Goal: Transaction & Acquisition: Purchase product/service

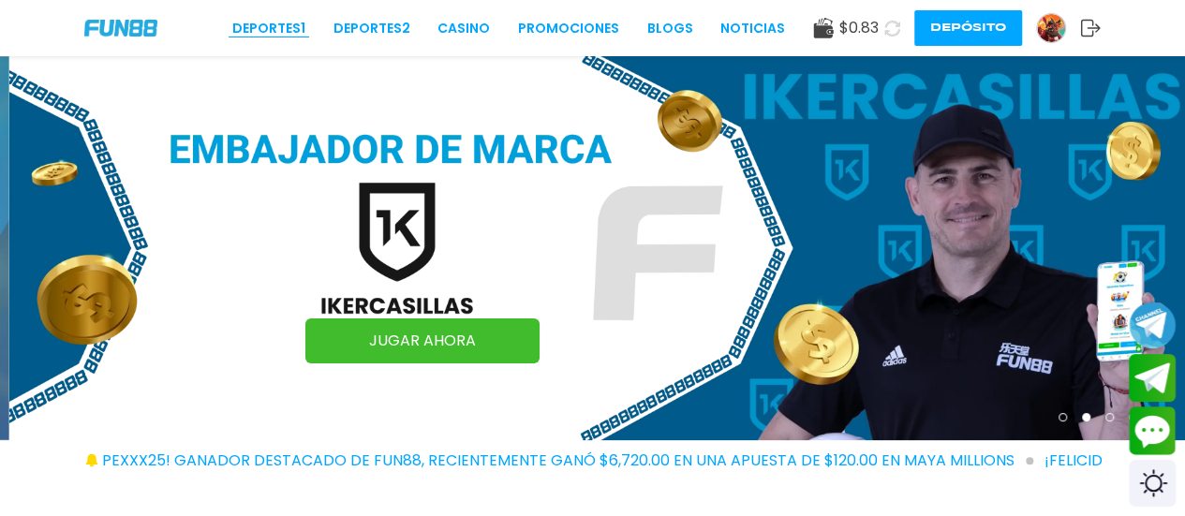
click at [251, 32] on link "Deportes 1" at bounding box center [268, 29] width 73 height 20
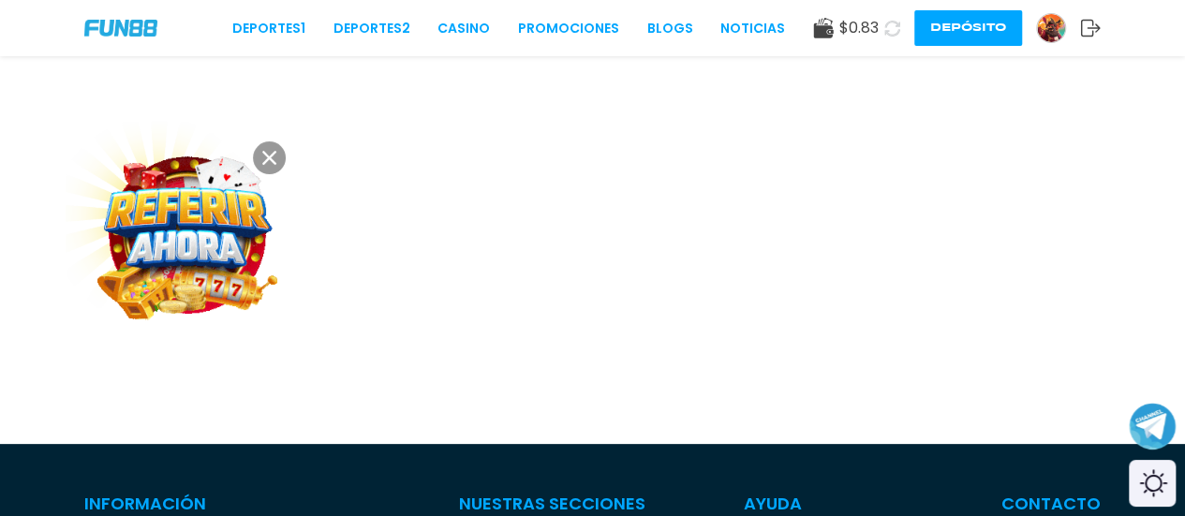
scroll to position [75, 0]
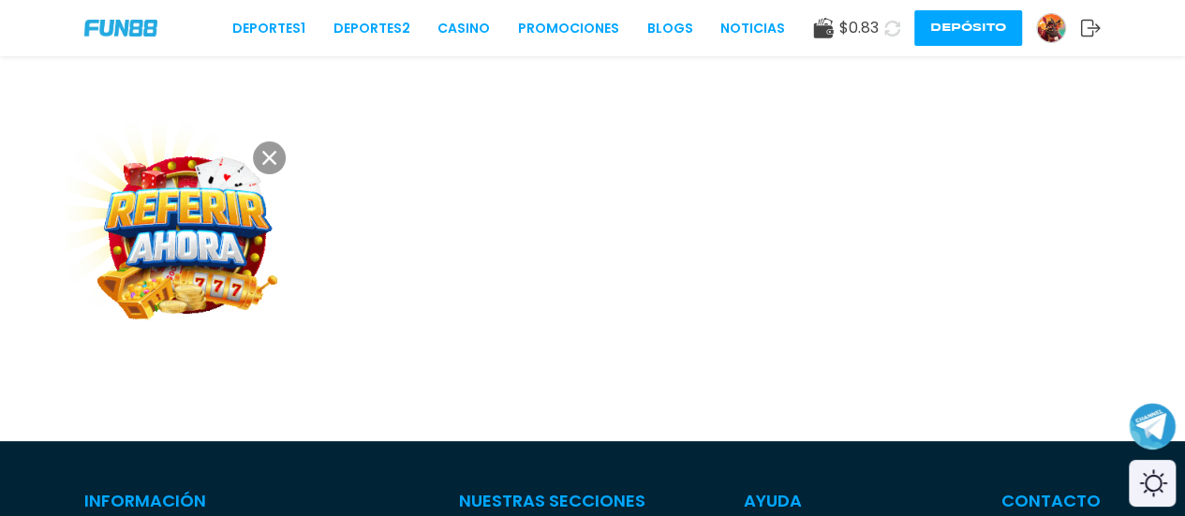
click at [276, 158] on button at bounding box center [269, 157] width 33 height 33
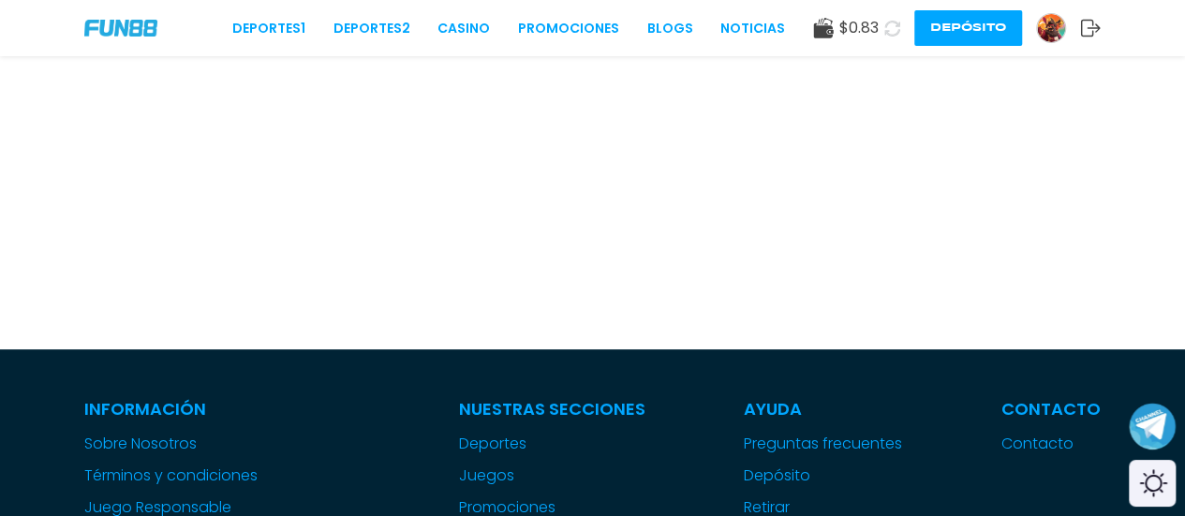
scroll to position [187, 0]
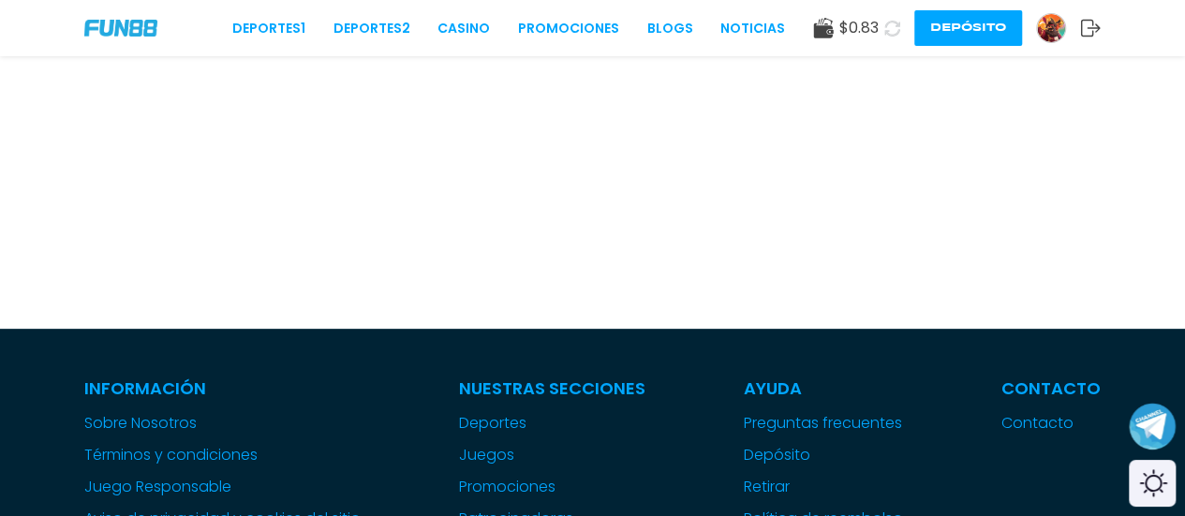
click at [893, 25] on icon at bounding box center [892, 29] width 16 height 16
